Goal: Book appointment/travel/reservation

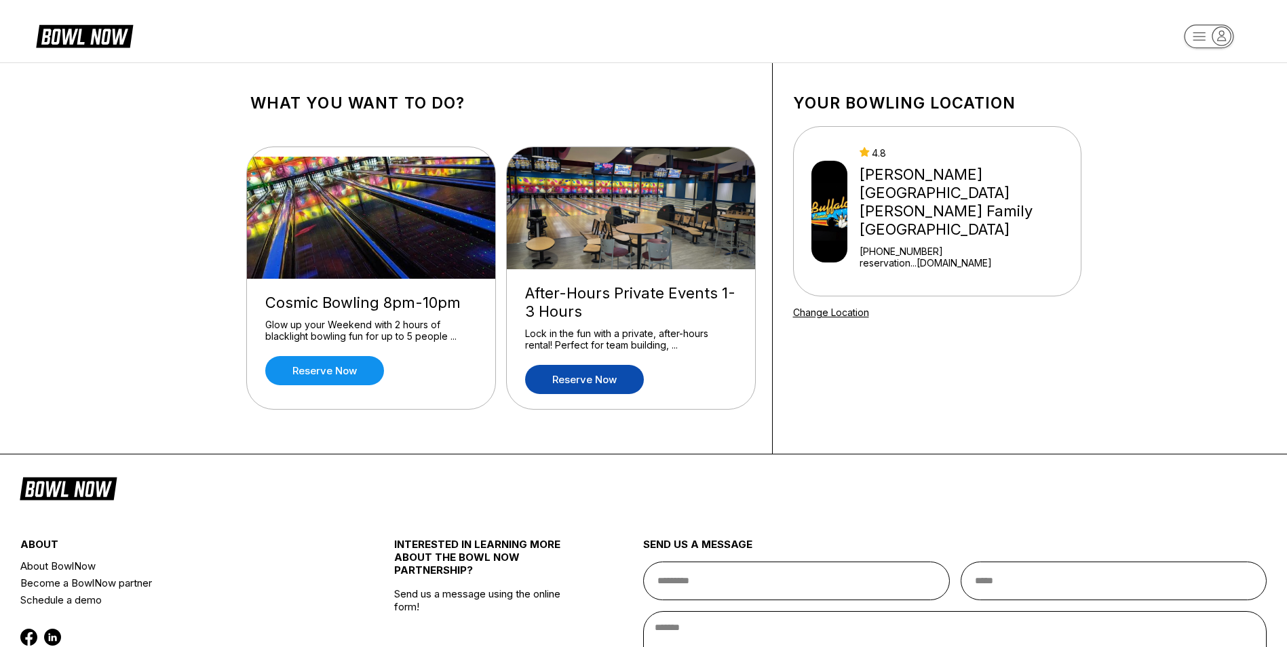
click at [591, 390] on link "Reserve now" at bounding box center [584, 379] width 119 height 29
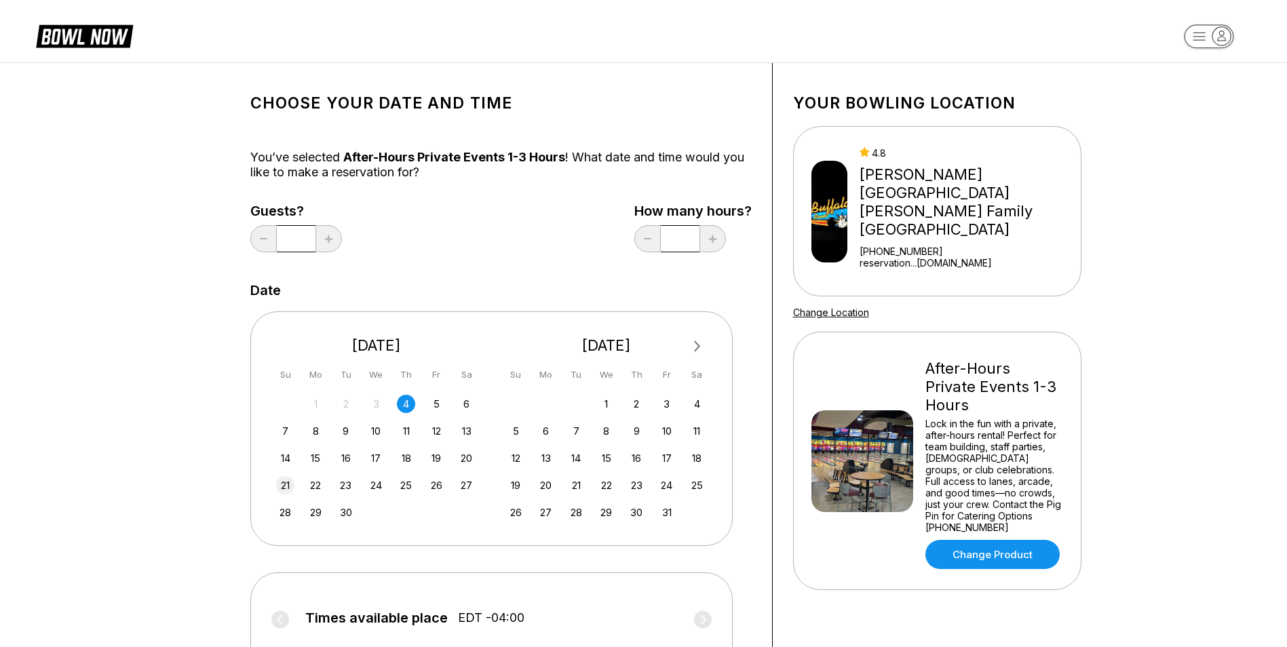
click at [282, 481] on div "21" at bounding box center [285, 485] width 18 height 18
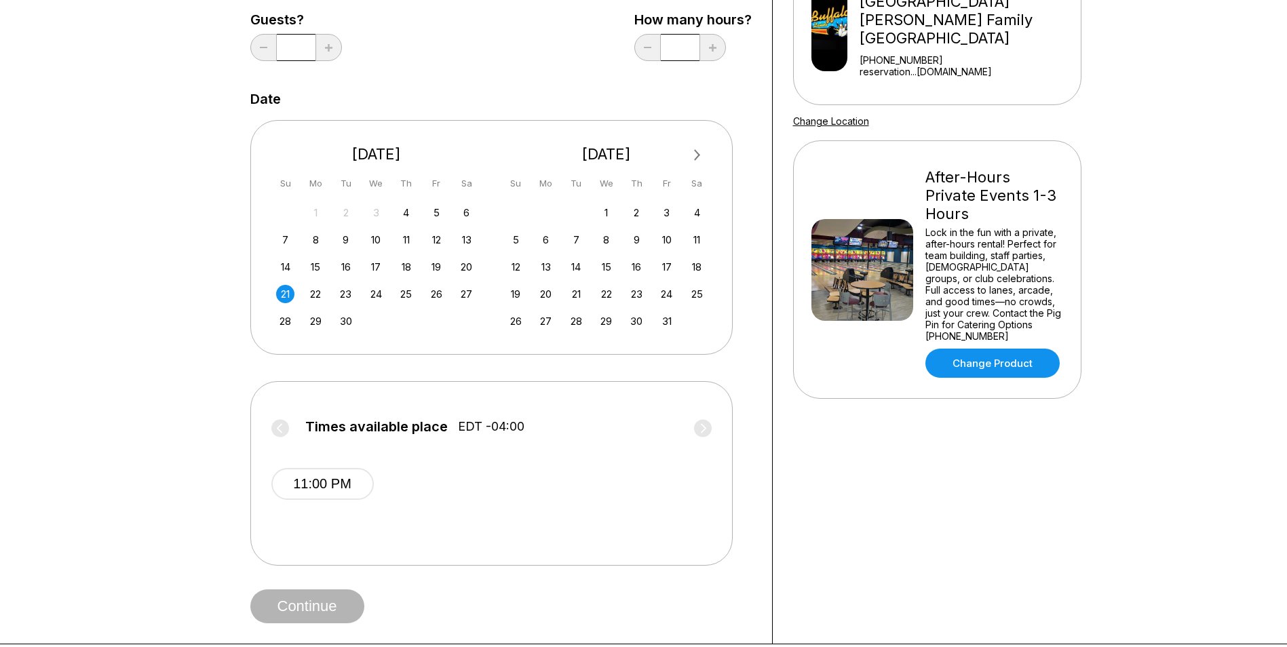
scroll to position [204, 0]
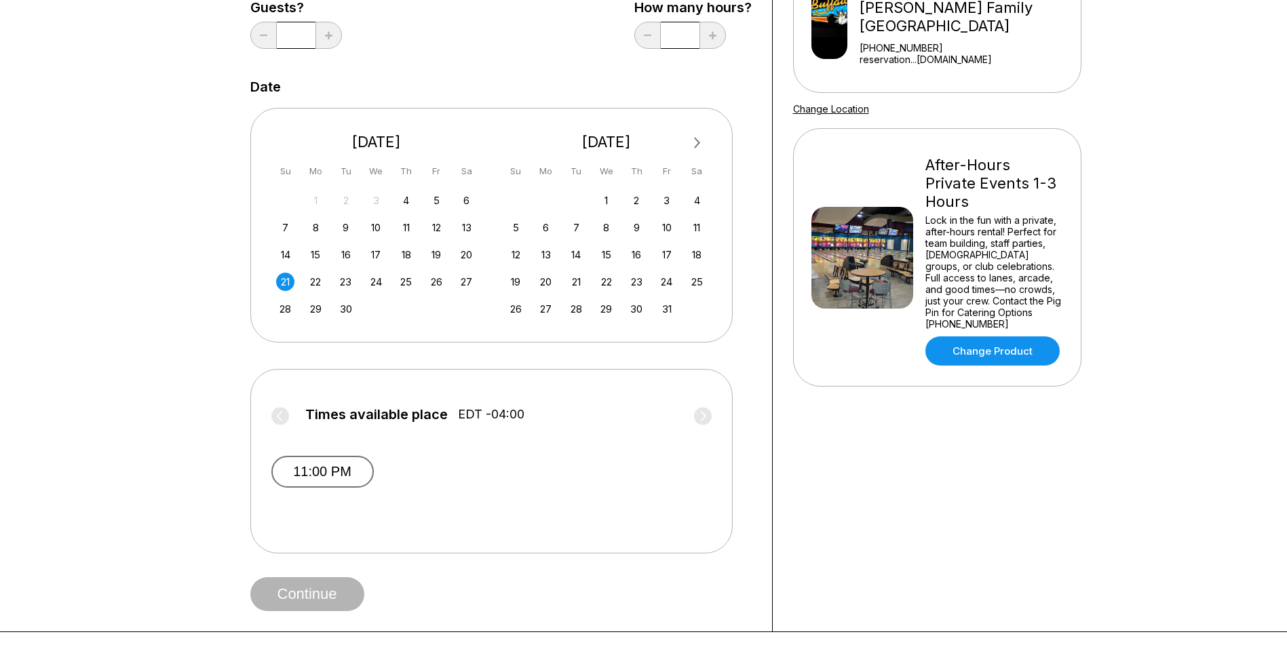
click at [333, 475] on button "11:00 PM" at bounding box center [322, 472] width 102 height 32
click at [307, 592] on button "Continue" at bounding box center [307, 595] width 114 height 34
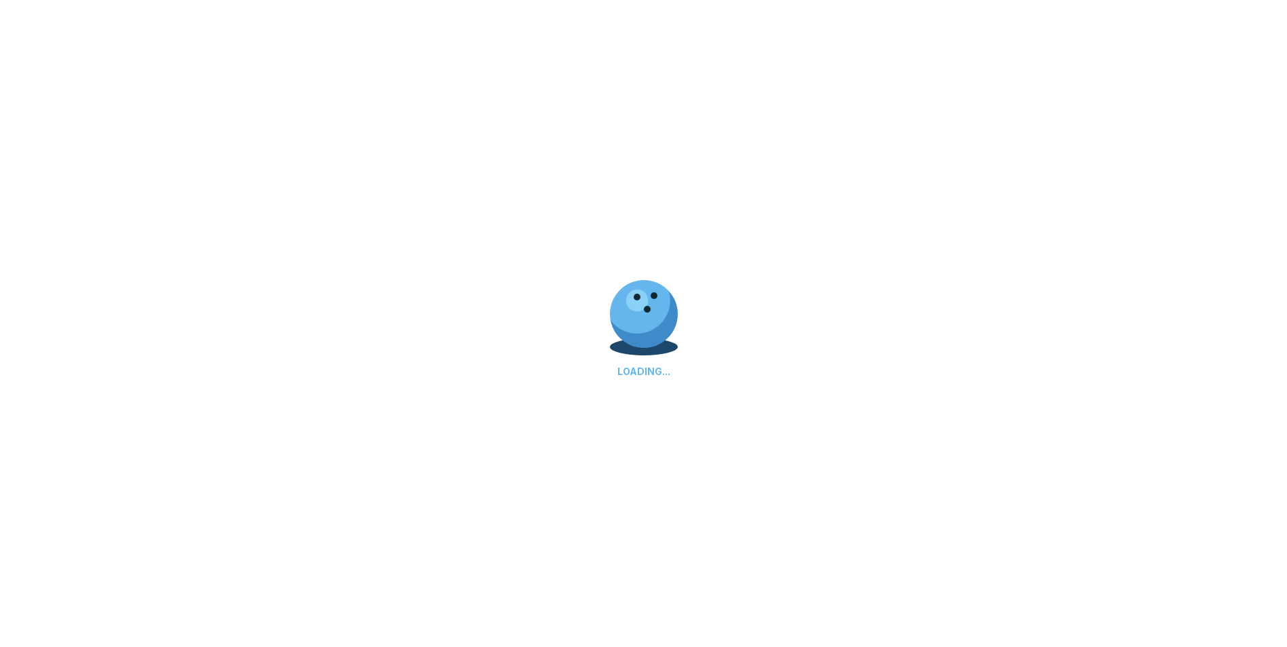
select select "**"
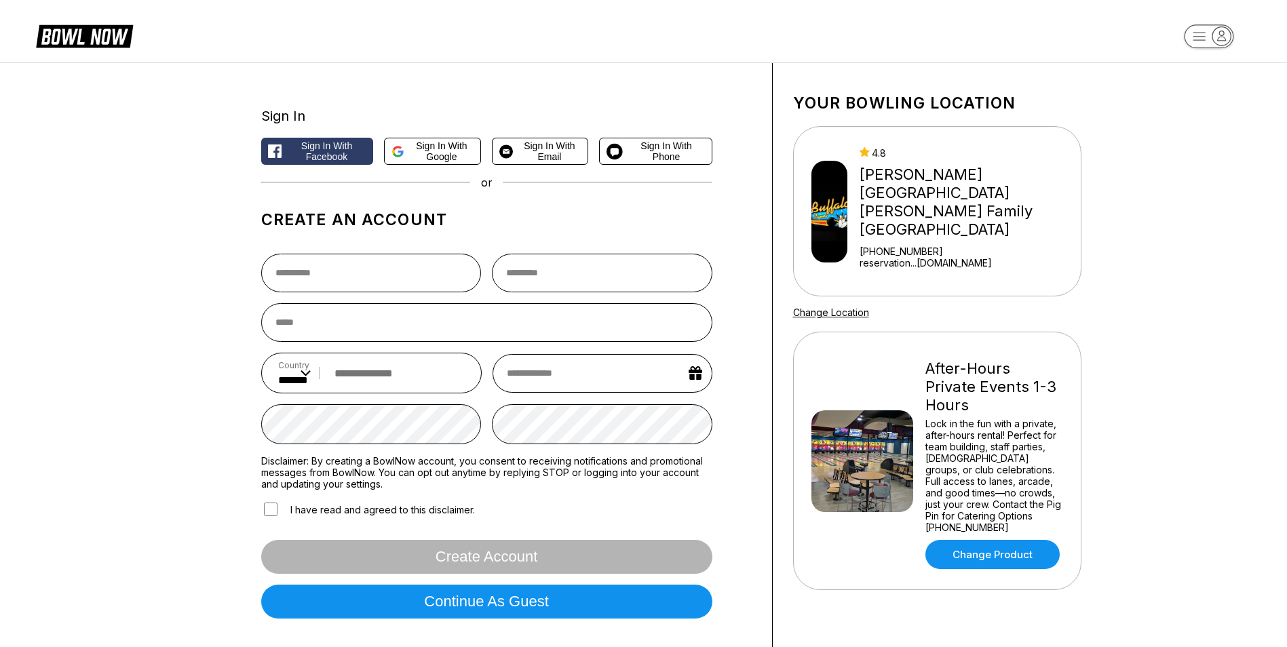
click at [844, 208] on img at bounding box center [830, 212] width 37 height 102
